Goal: Transaction & Acquisition: Download file/media

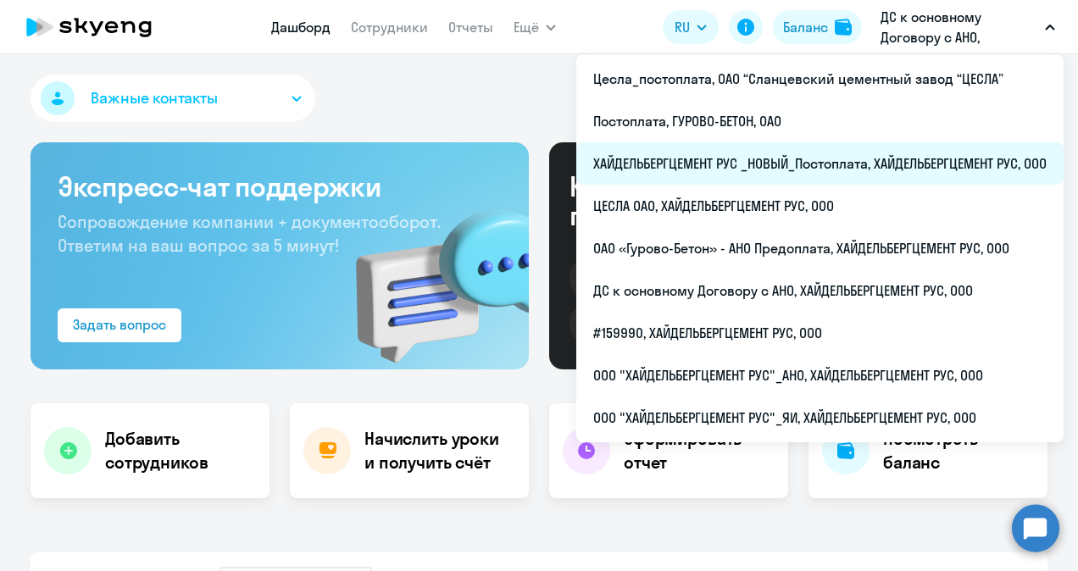
click at [861, 164] on li "ХАЙДЕЛЬБЕРГЦЕМЕНТ РУС _НОВЫЙ_Постоплата, ХАЙДЕЛЬБЕРГЦЕМЕНТ РУС, ООО" at bounding box center [819, 163] width 487 height 42
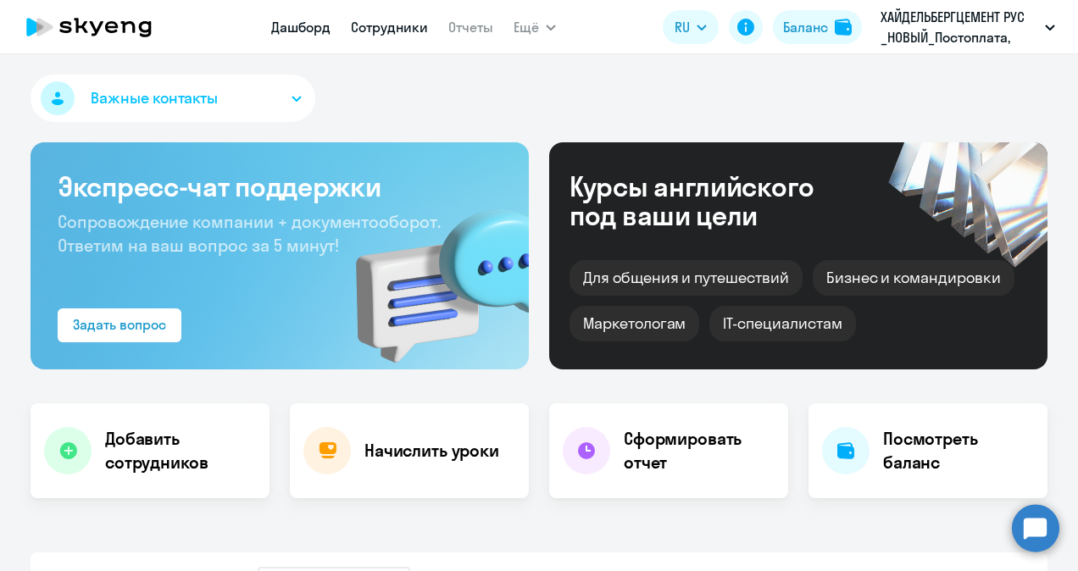
click at [385, 25] on link "Сотрудники" at bounding box center [389, 27] width 77 height 17
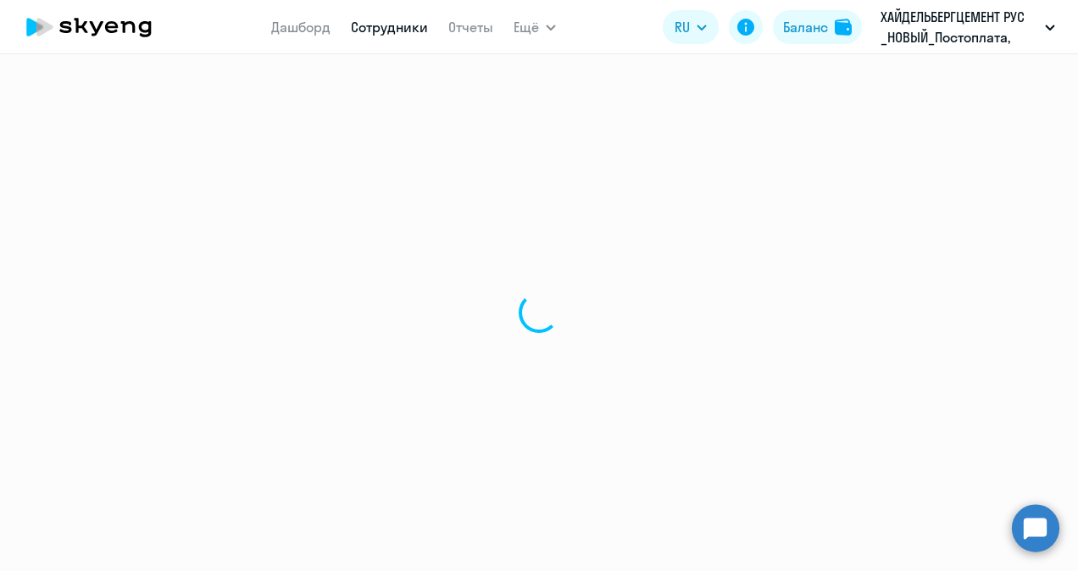
select select "30"
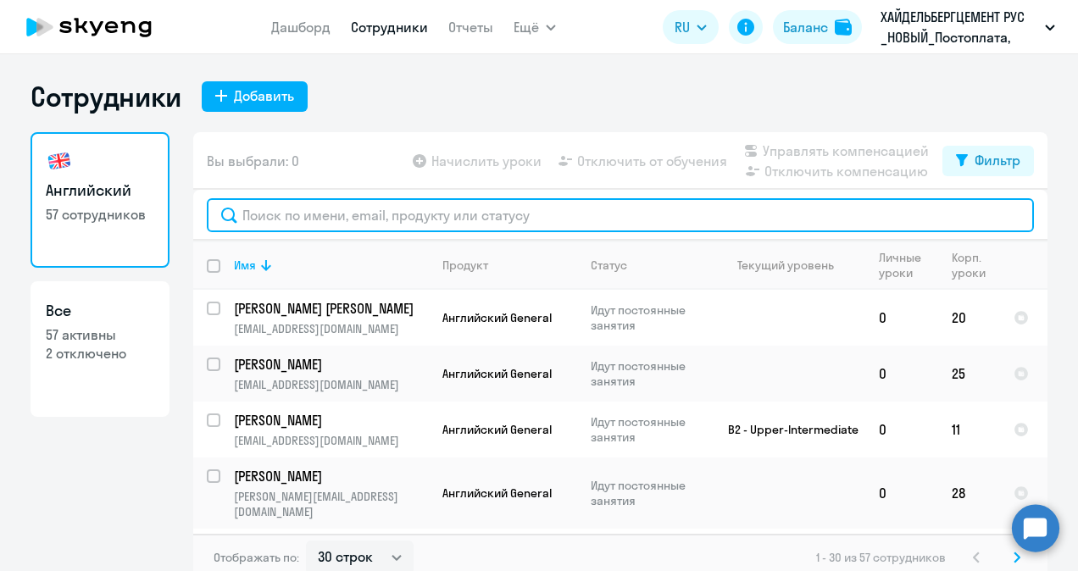
click at [431, 214] on input "text" at bounding box center [620, 215] width 827 height 34
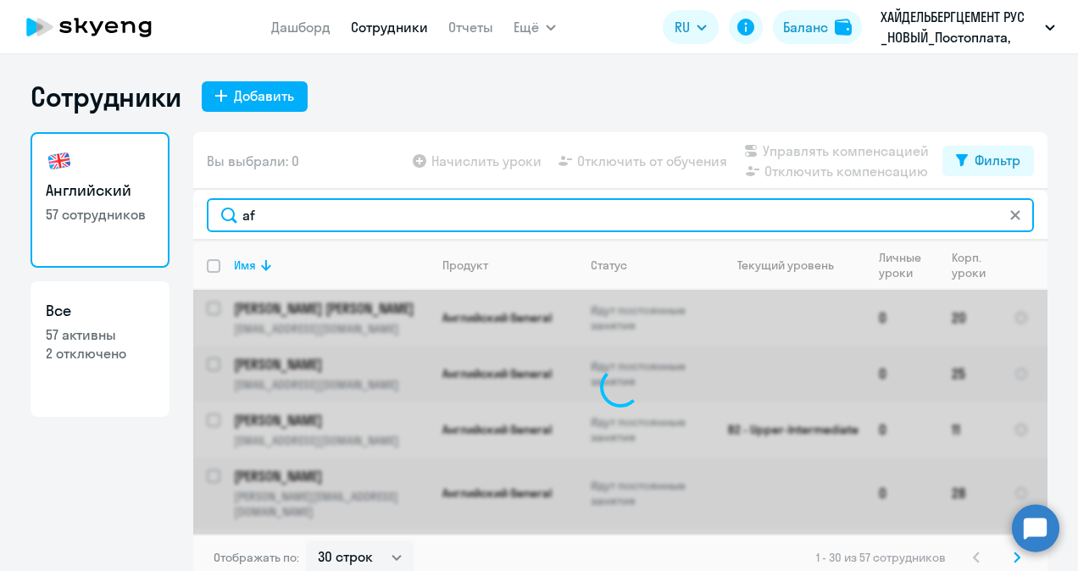
type input "a"
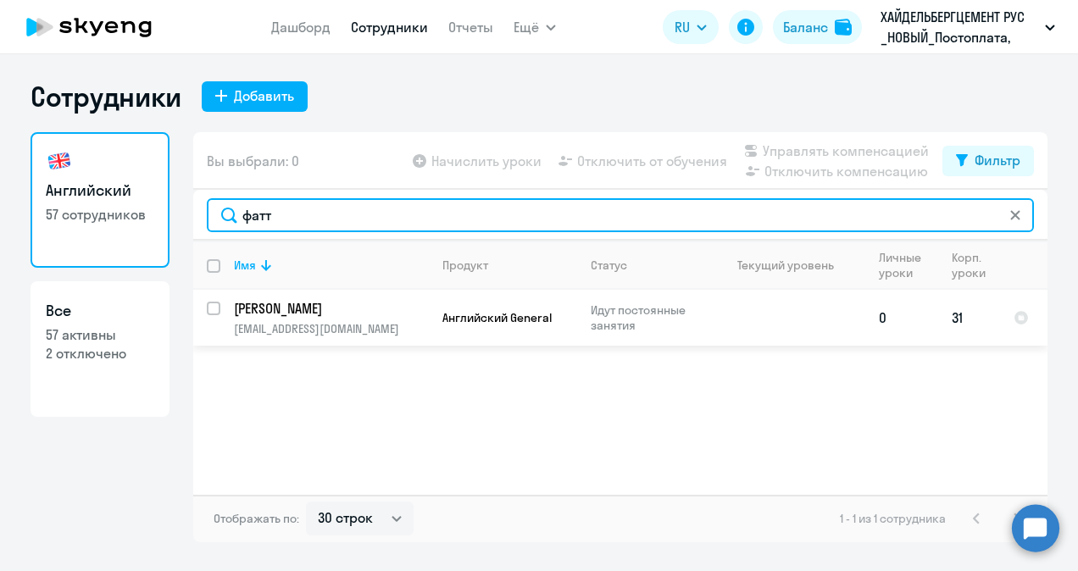
type input "фатт"
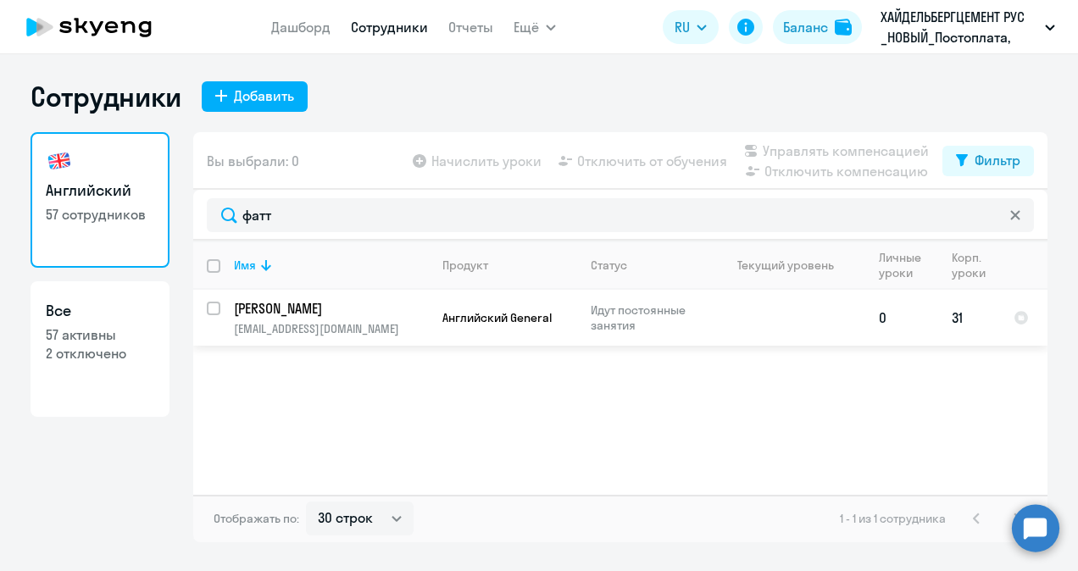
click at [353, 308] on p "[PERSON_NAME]" at bounding box center [329, 308] width 191 height 19
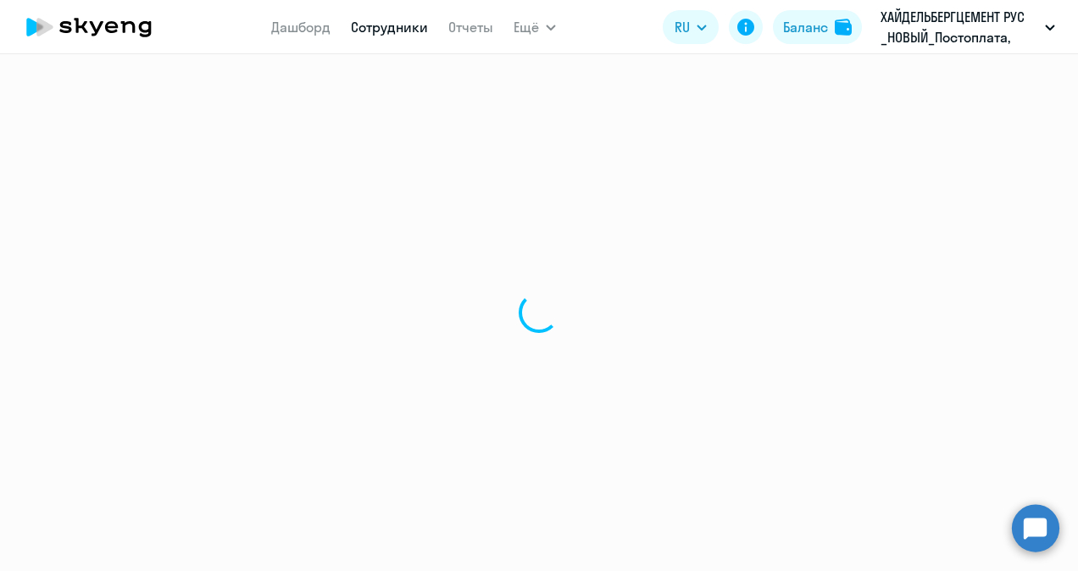
select select "english"
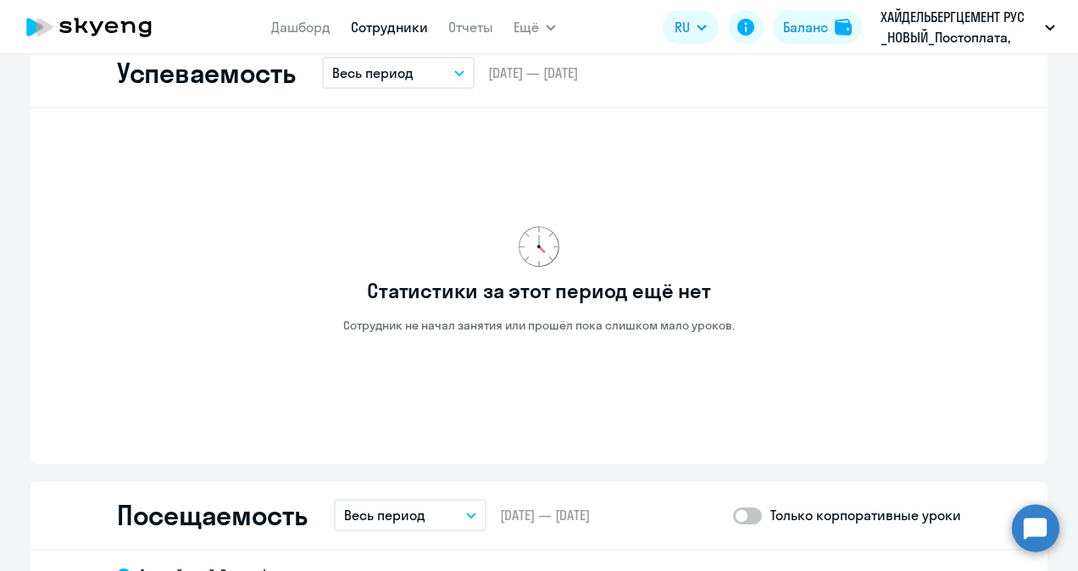
scroll to position [1233, 0]
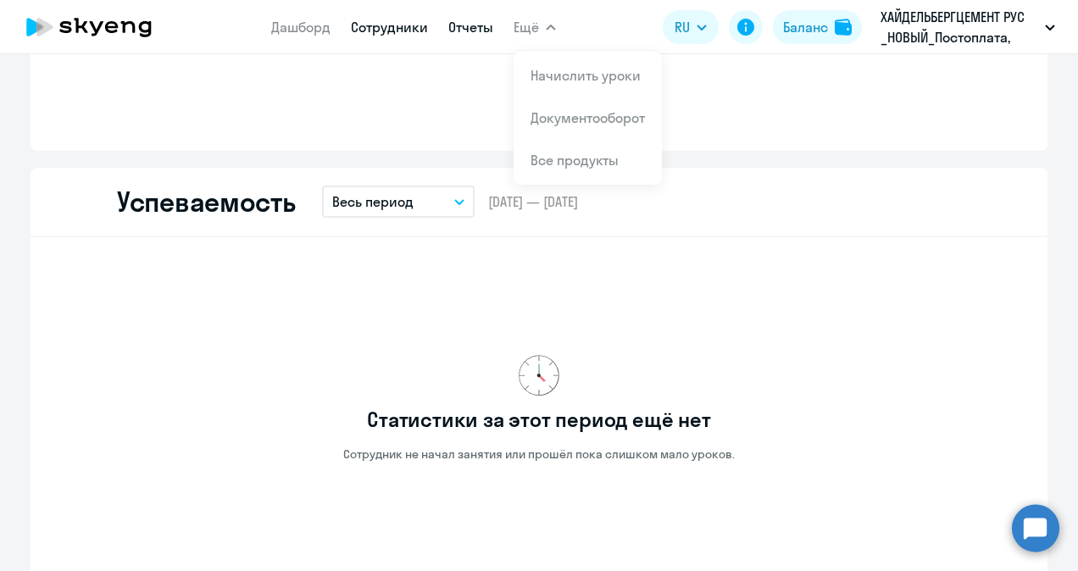
click at [467, 25] on link "Отчеты" at bounding box center [470, 27] width 45 height 17
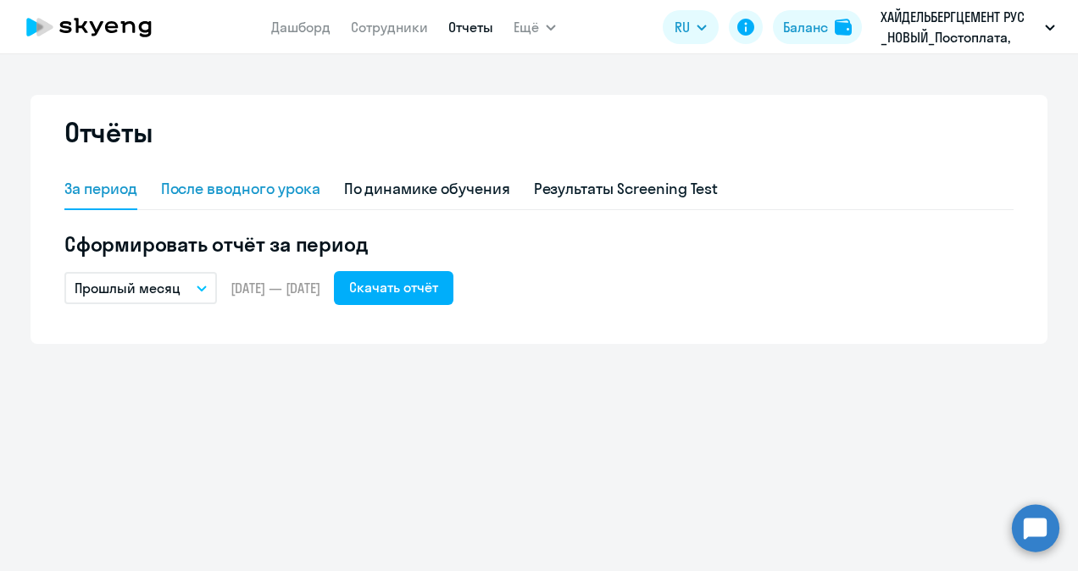
click at [242, 188] on div "После вводного урока" at bounding box center [240, 189] width 159 height 22
select select "10"
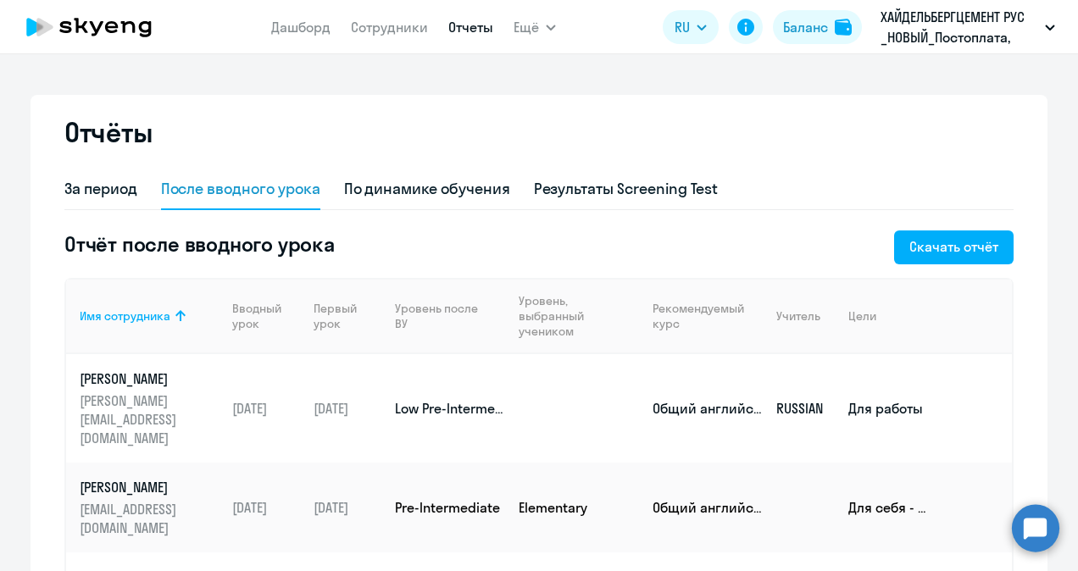
scroll to position [15, 0]
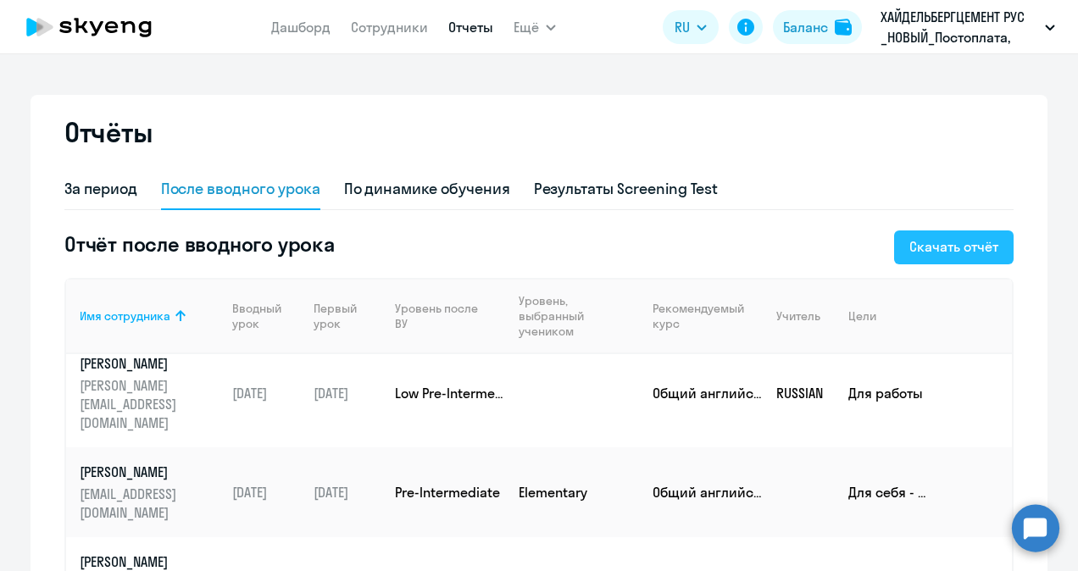
click at [956, 244] on div "Скачать отчёт" at bounding box center [953, 246] width 89 height 20
click at [387, 31] on link "Сотрудники" at bounding box center [389, 27] width 77 height 17
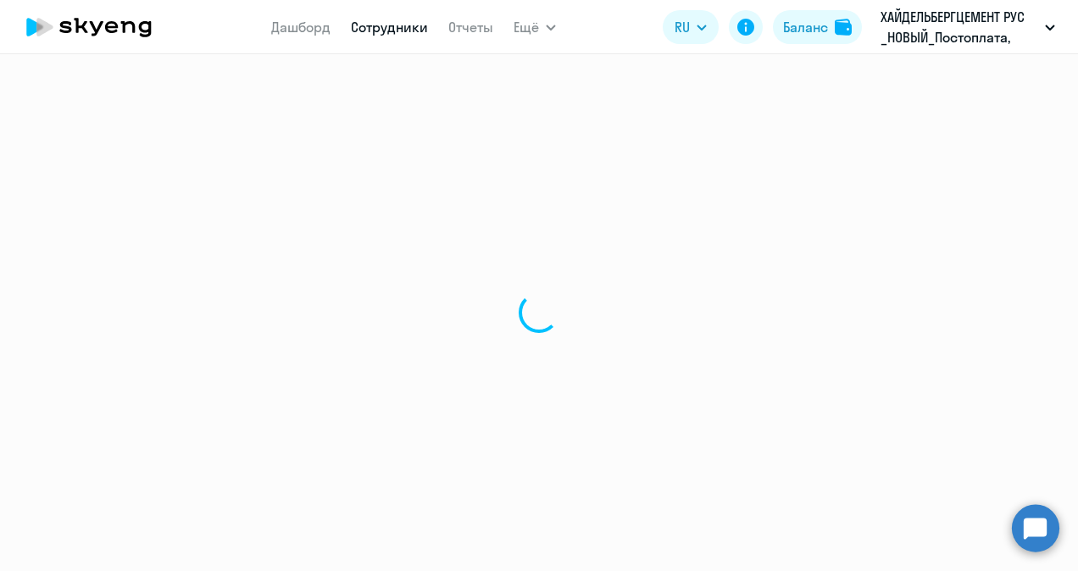
select select "30"
